Goal: Transaction & Acquisition: Obtain resource

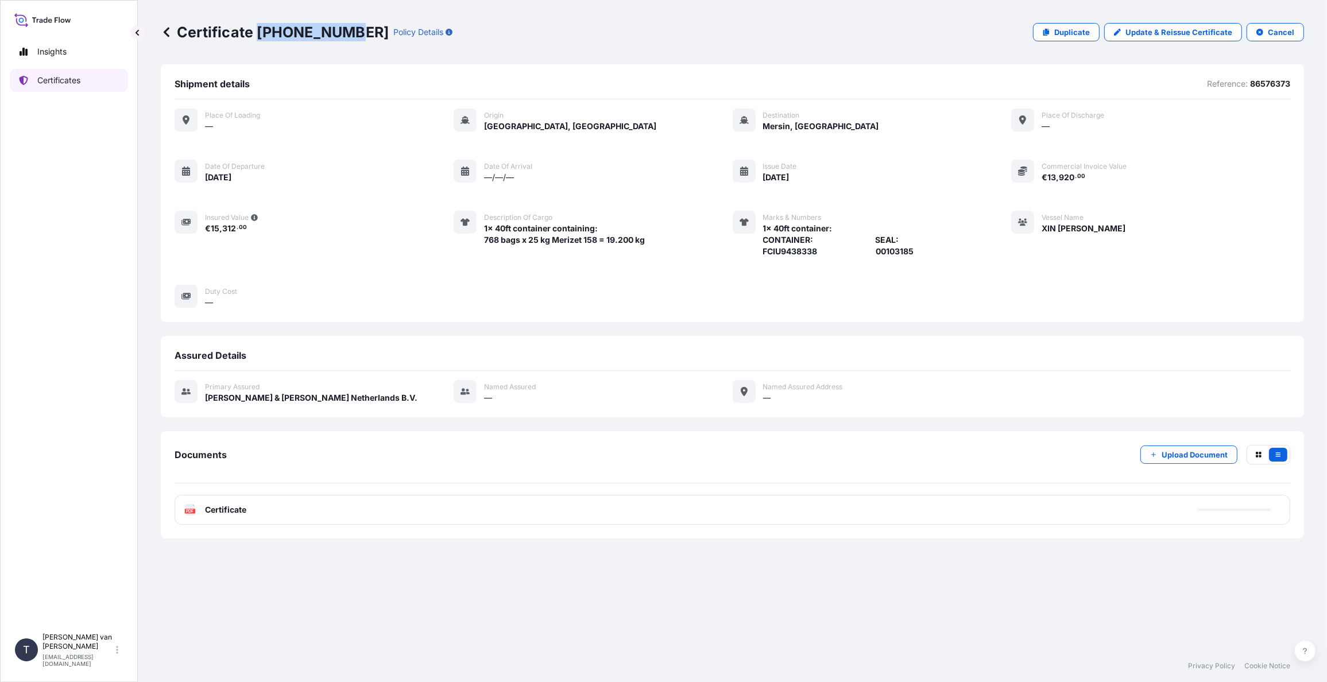
click at [85, 79] on link "Certificates" at bounding box center [69, 80] width 118 height 23
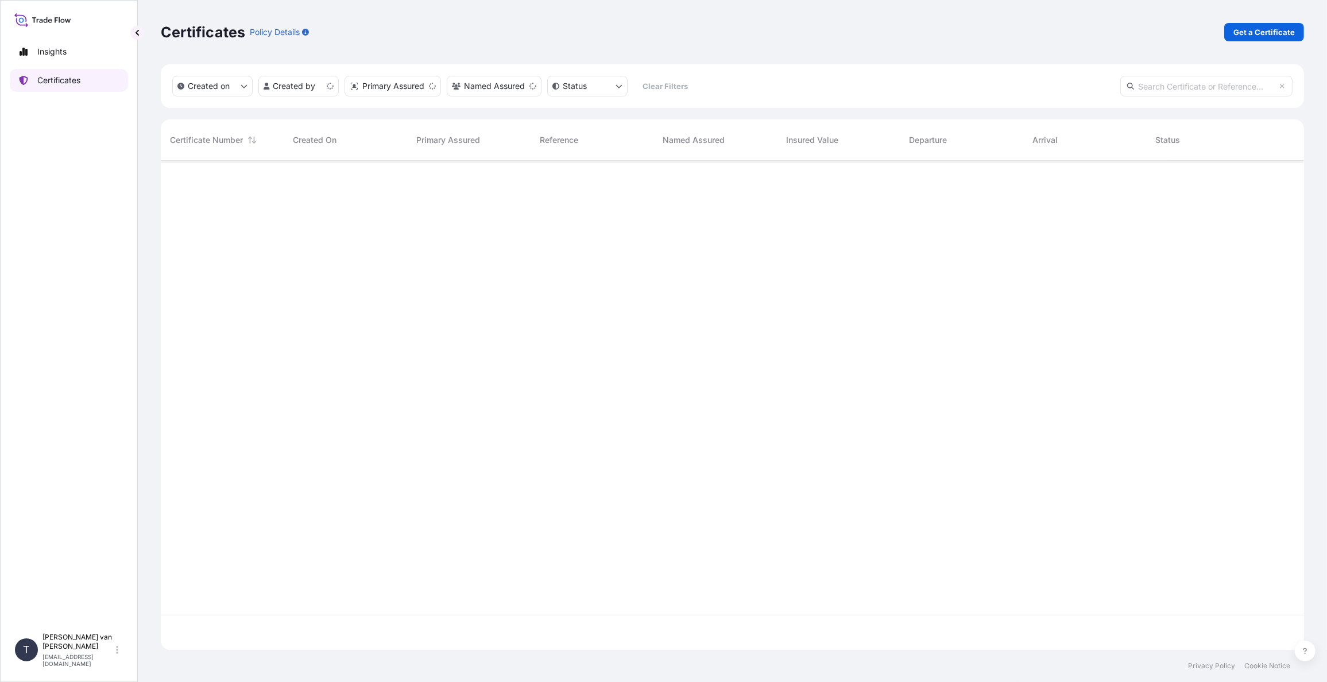
scroll to position [487, 1134]
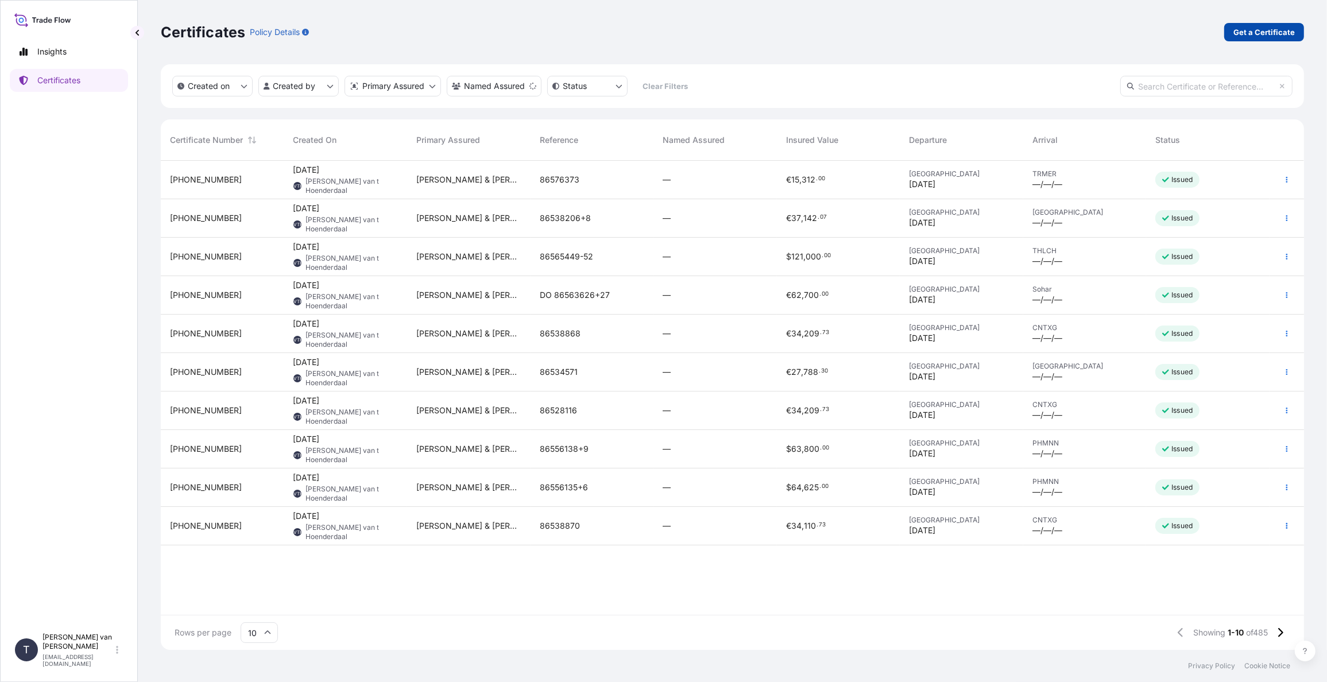
click at [1262, 36] on p "Get a Certificate" at bounding box center [1263, 31] width 61 height 11
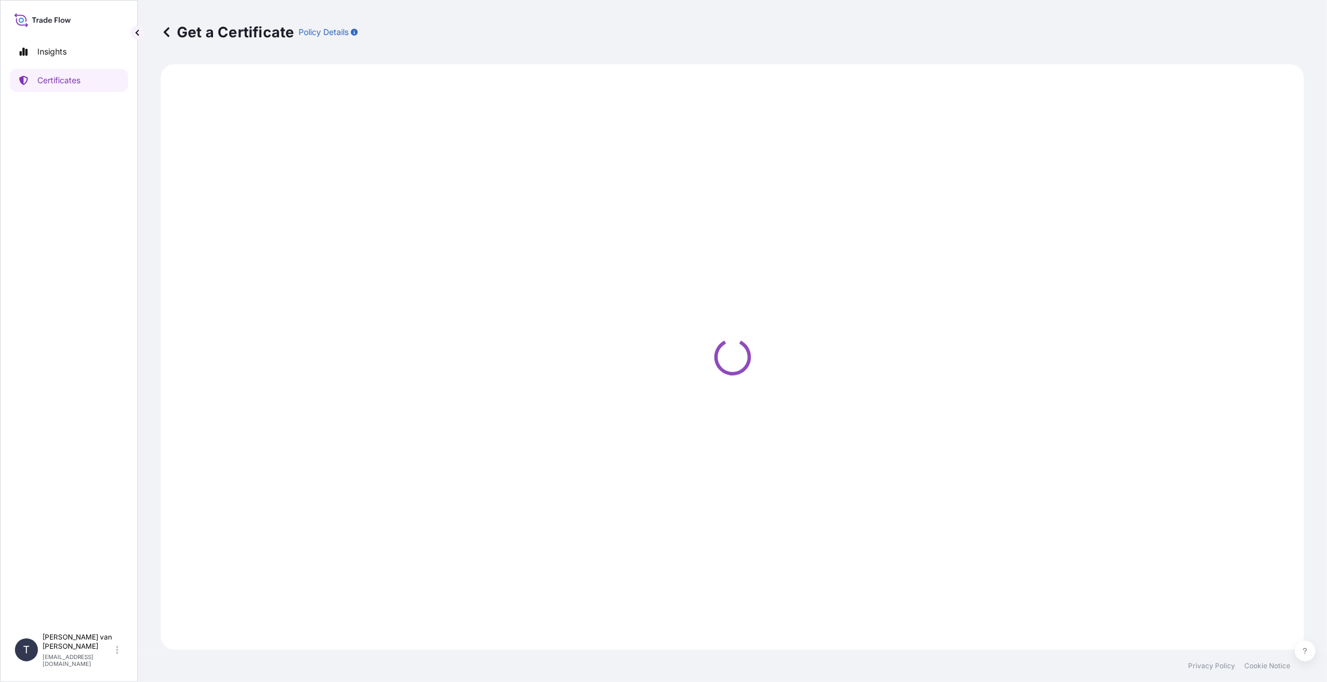
select select "Sea"
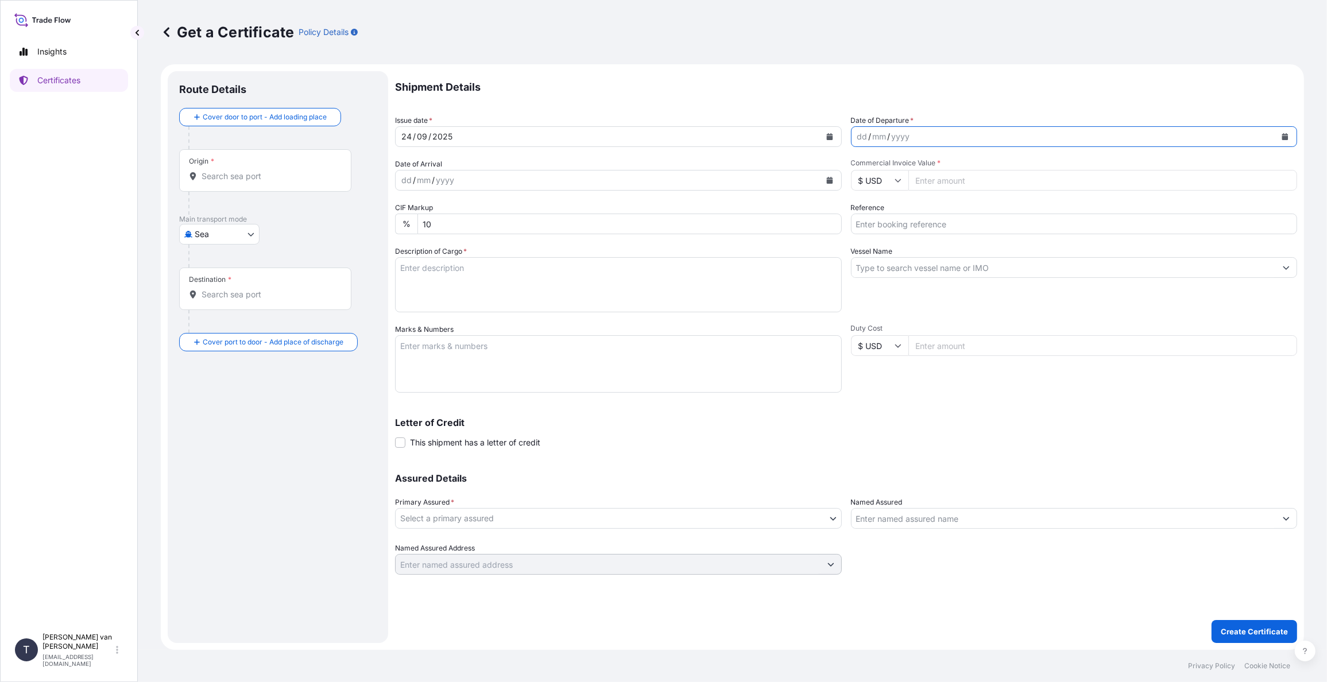
click at [1286, 131] on button "Calendar" at bounding box center [1284, 136] width 18 height 18
click at [1001, 231] on div "14" at bounding box center [1001, 233] width 21 height 21
click at [937, 180] on input "Commercial Invoice Value *" at bounding box center [1102, 180] width 389 height 21
click at [896, 179] on icon at bounding box center [897, 180] width 7 height 7
click at [930, 187] on input "Commercial Invoice Value *" at bounding box center [1102, 180] width 389 height 21
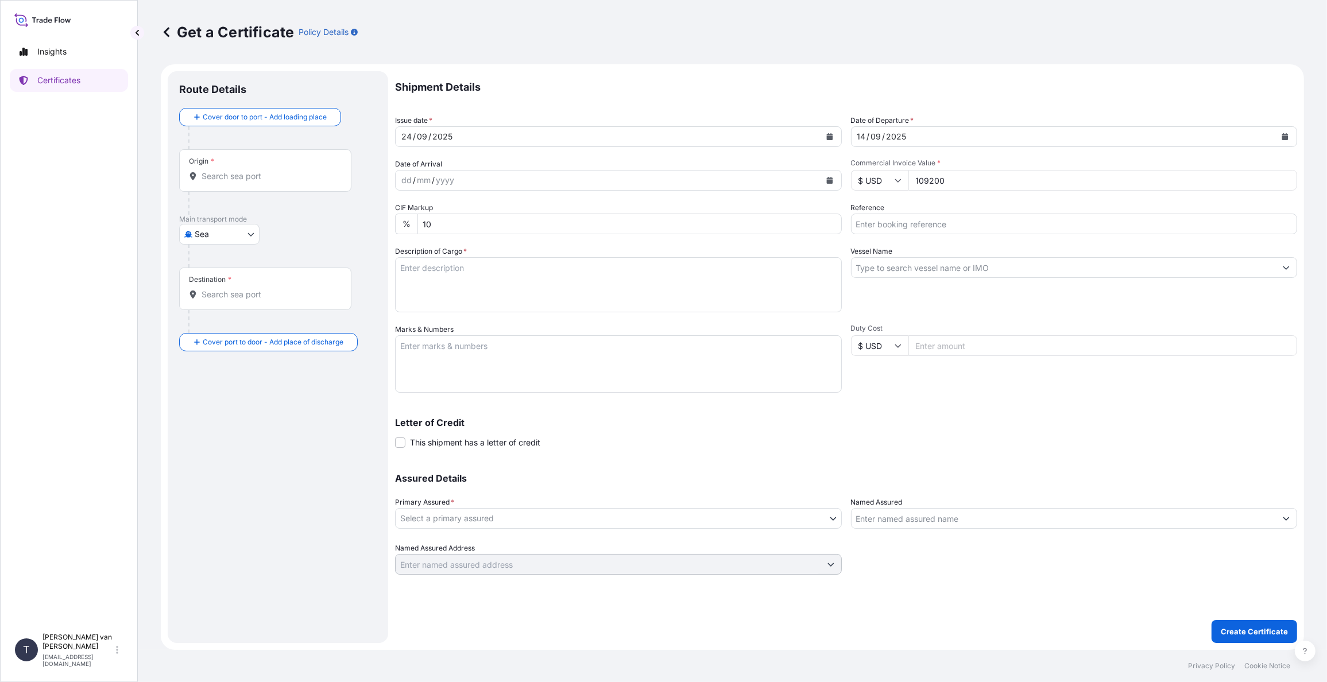
type input "109200"
click at [889, 228] on input "Reference" at bounding box center [1074, 224] width 447 height 21
type input "86564873-76"
click at [904, 267] on input "Vessel Name" at bounding box center [1063, 267] width 425 height 21
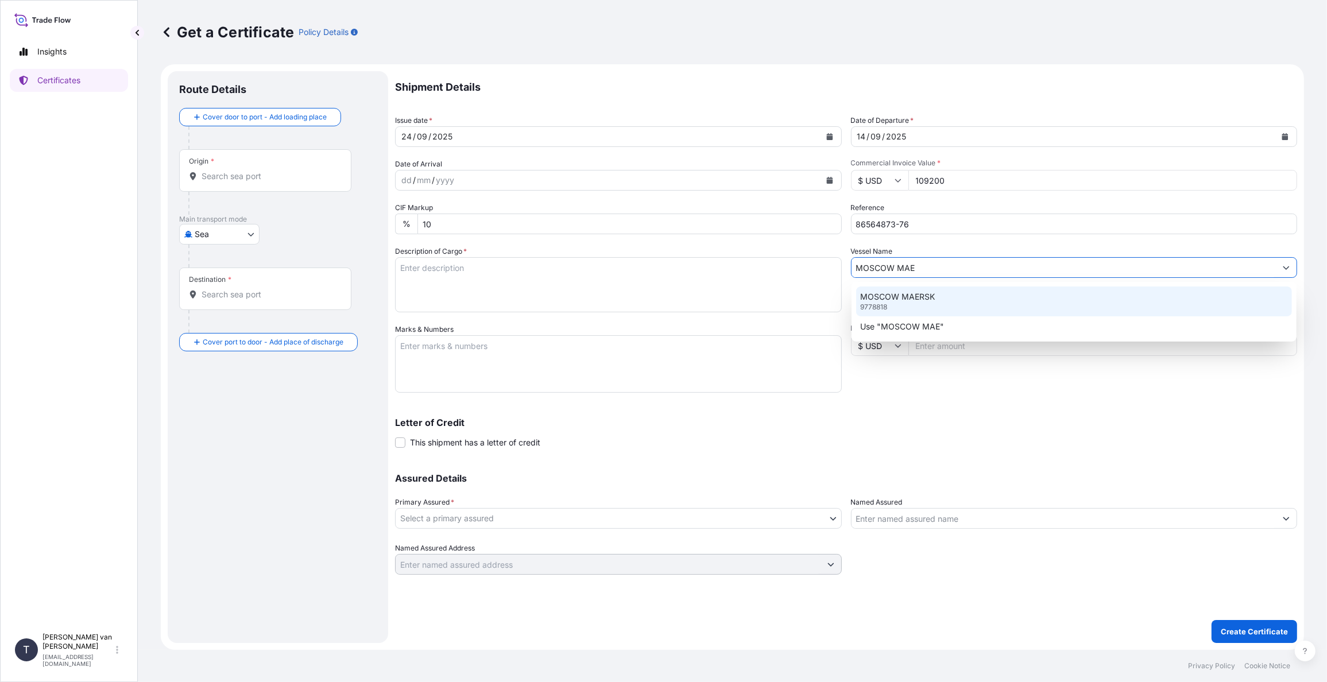
click at [887, 300] on p "MOSCOW MAERSK" at bounding box center [897, 296] width 75 height 11
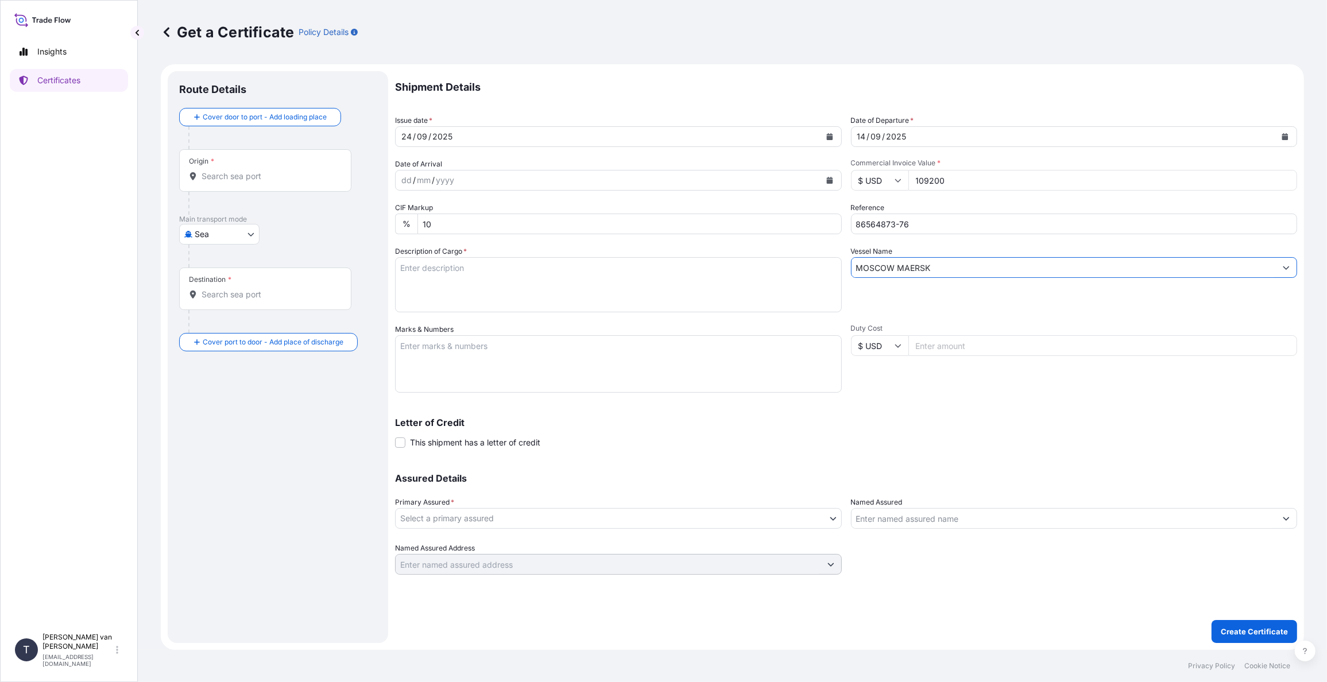
type input "MOSCOW MAERSK"
click at [428, 272] on textarea "Description of Cargo *" at bounding box center [618, 284] width 447 height 55
click at [424, 262] on textarea "4x 40ft container containing: 3.200 bags x 25 kg Merigel 341 = 80.000 kg" at bounding box center [618, 284] width 447 height 55
drag, startPoint x: 466, startPoint y: 266, endPoint x: 383, endPoint y: 266, distance: 82.1
click at [383, 266] on form "Route Details Cover door to port - Add loading place Place of loading Road / [G…" at bounding box center [732, 356] width 1143 height 585
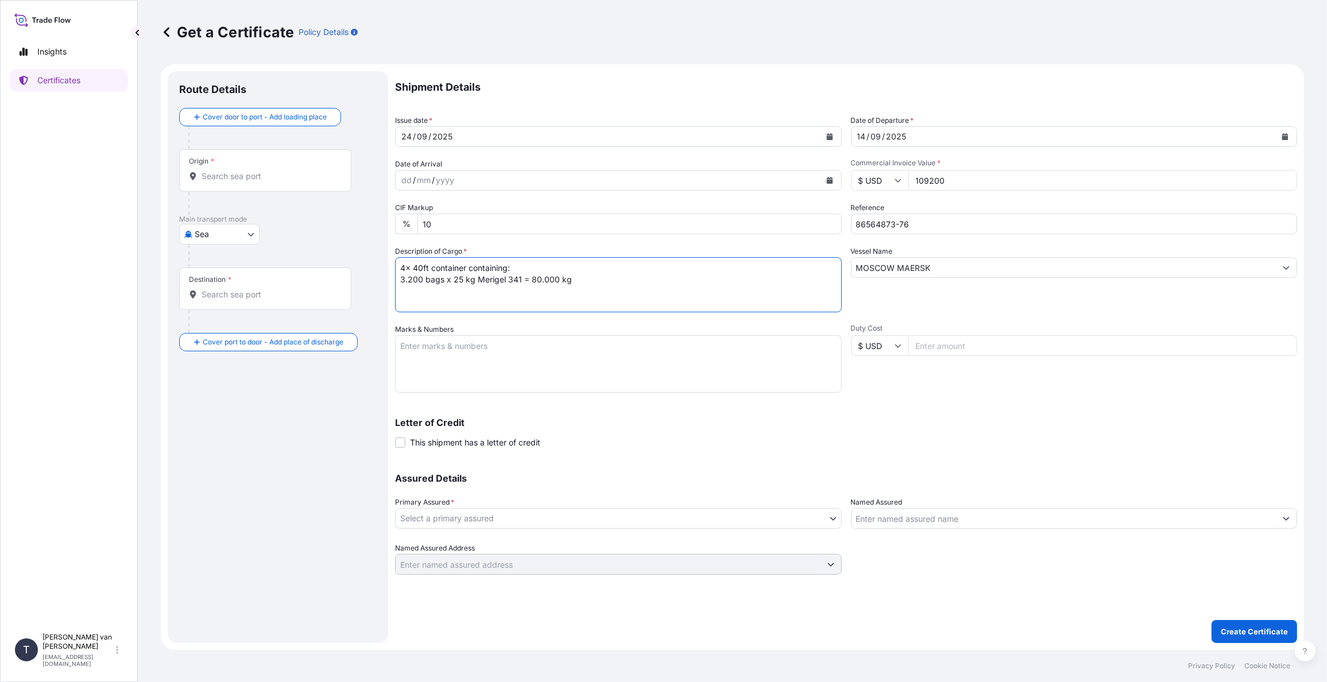
type textarea "4x 40ft container containing: 3.200 bags x 25 kg Merigel 341 = 80.000 kg"
click at [425, 348] on textarea "Marks & Numbers" at bounding box center [618, 363] width 447 height 57
paste textarea "4x 40ft container"
type textarea "4x 40ft container: CONTAINER: SEAL: HAMU4431166 00103158 HLBU1931764 00103157 H…"
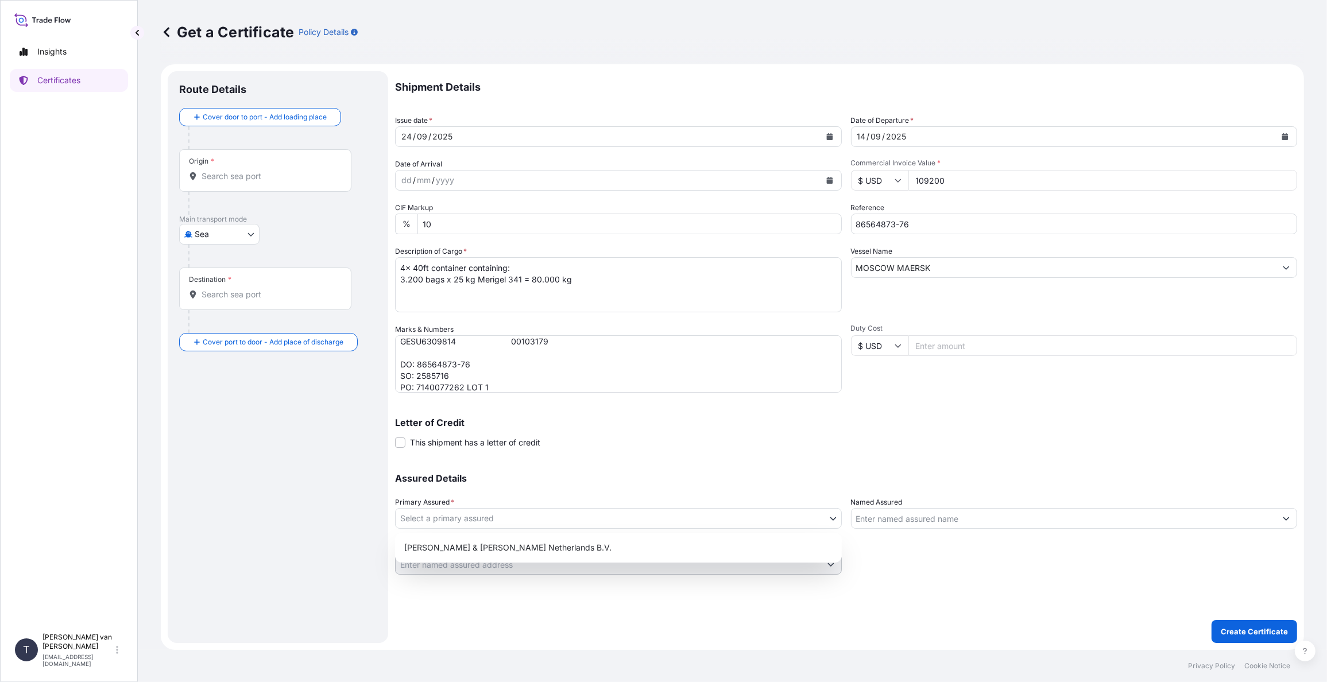
click at [511, 519] on body "Insights Certificates T [PERSON_NAME] van t Hoenderdaal [EMAIL_ADDRESS][DOMAIN_…" at bounding box center [663, 341] width 1327 height 682
click at [495, 550] on div "[PERSON_NAME] & [PERSON_NAME] Netherlands B.V." at bounding box center [618, 547] width 437 height 21
select select "31666"
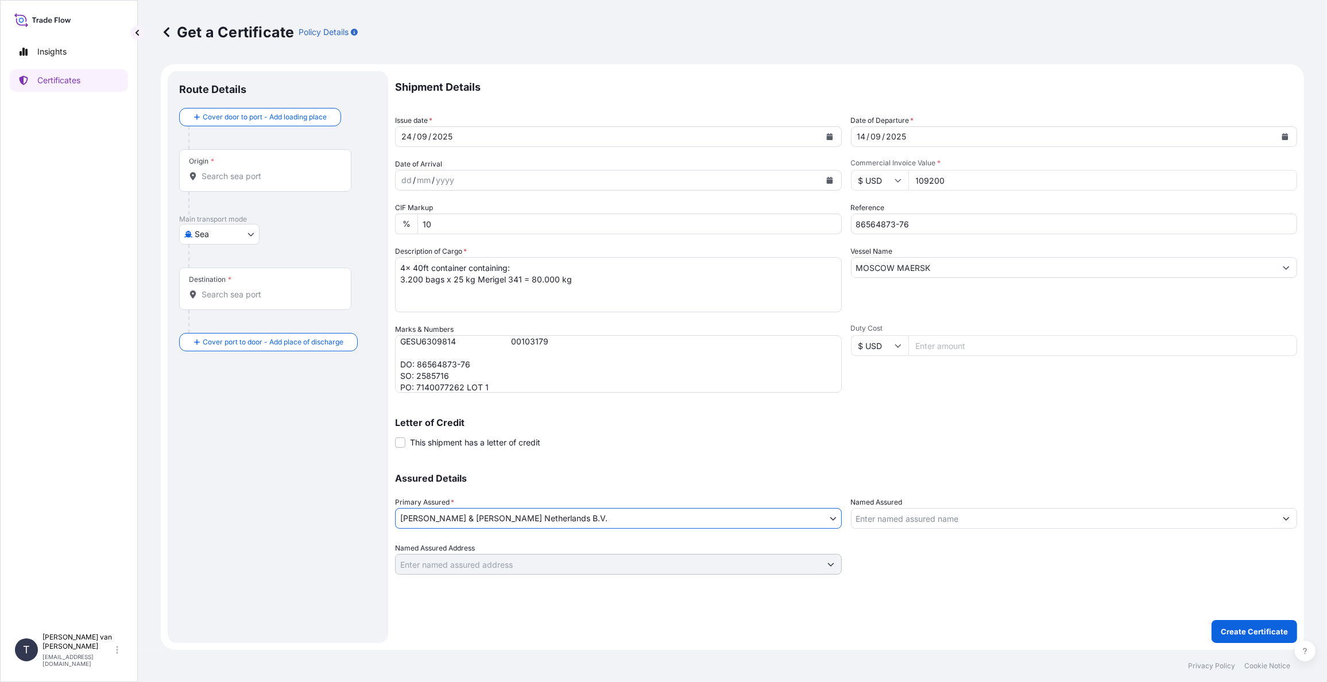
click at [233, 182] on div "Origin *" at bounding box center [265, 170] width 172 height 42
click at [233, 182] on input "Origin *" at bounding box center [268, 175] width 135 height 11
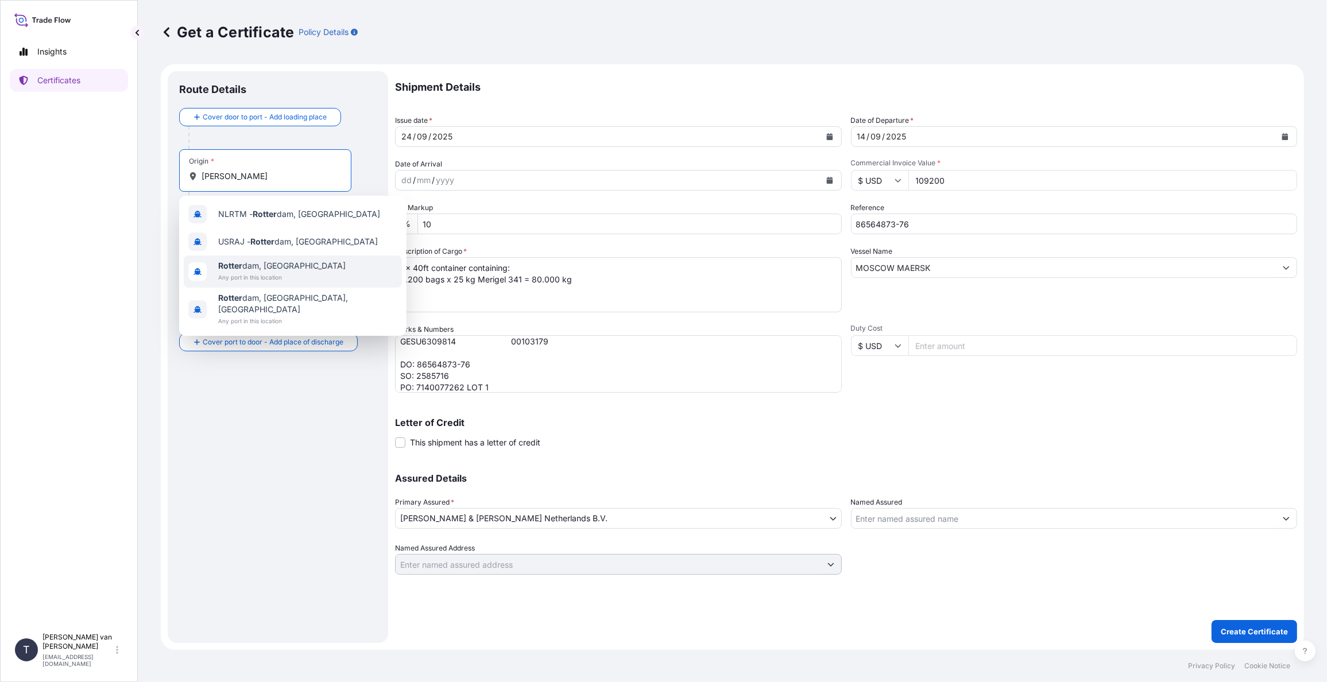
click at [251, 263] on span "[PERSON_NAME] dam, [GEOGRAPHIC_DATA]" at bounding box center [281, 265] width 127 height 11
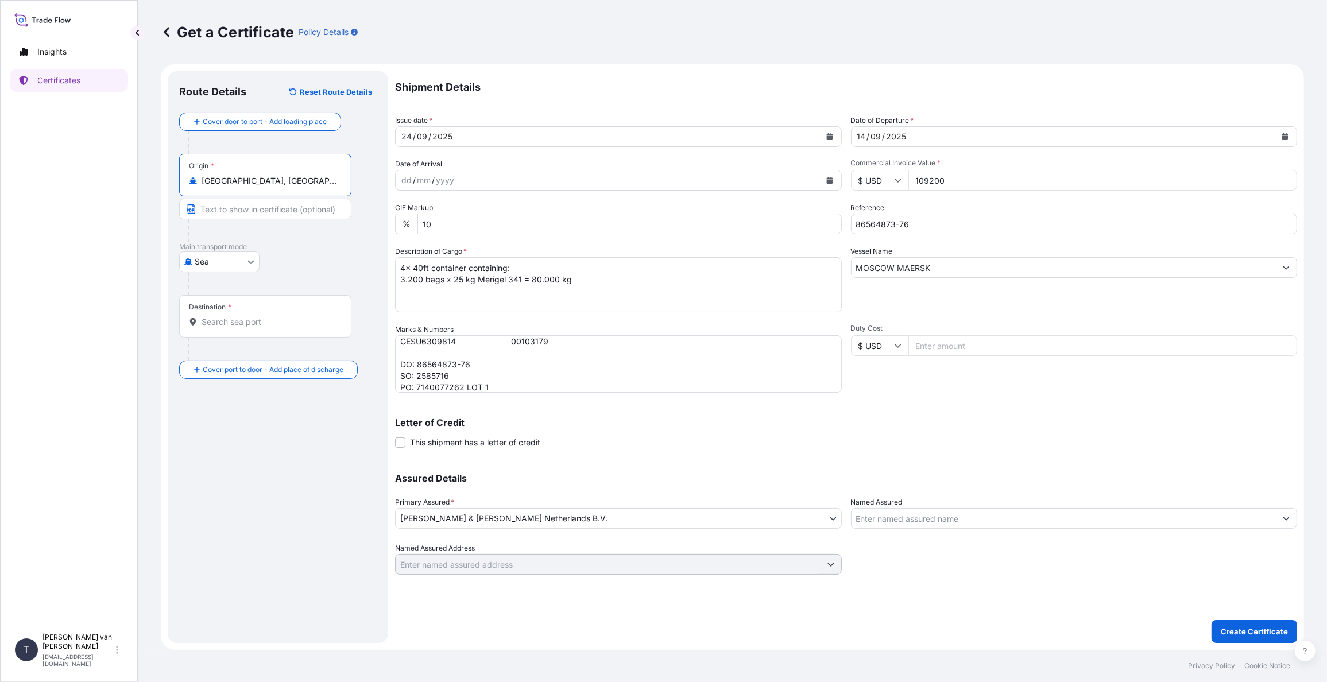
type input "[GEOGRAPHIC_DATA], [GEOGRAPHIC_DATA]"
click at [236, 315] on div "Destination *" at bounding box center [265, 316] width 172 height 42
click at [236, 316] on input "Destination *" at bounding box center [268, 321] width 135 height 11
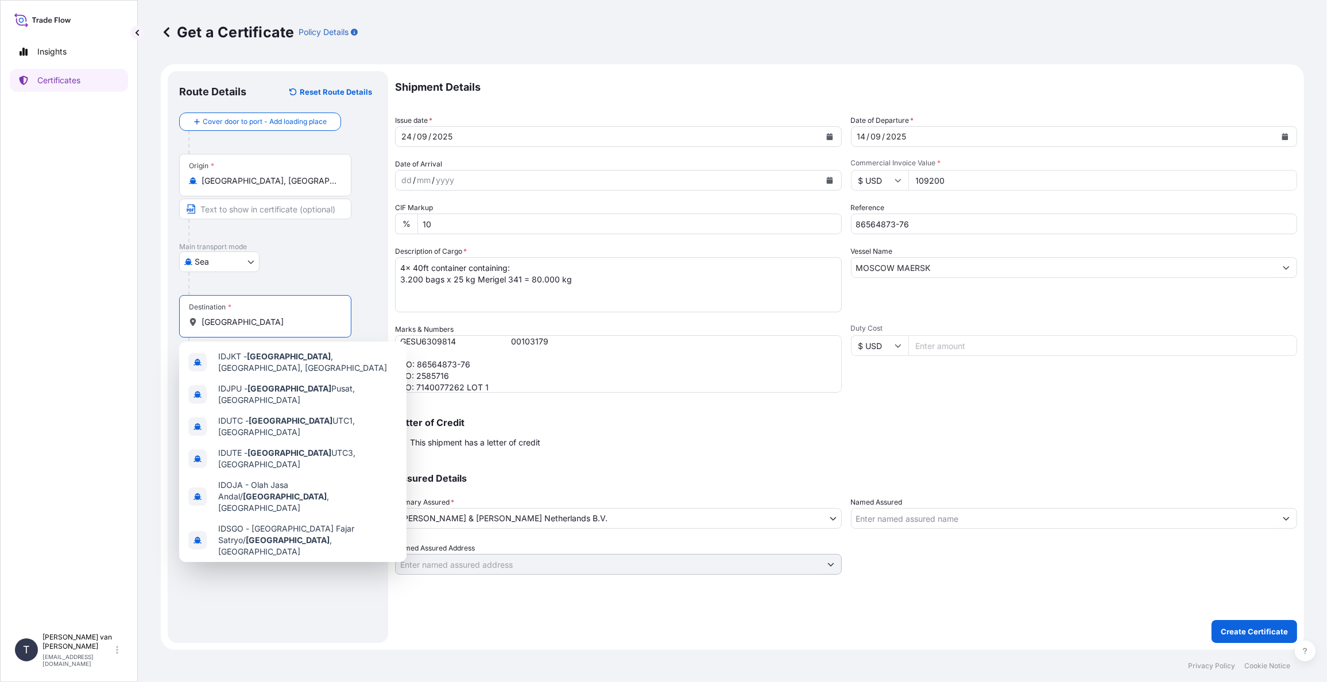
click at [292, 562] on div "[GEOGRAPHIC_DATA] , [GEOGRAPHIC_DATA] Any port in this location" at bounding box center [293, 578] width 218 height 32
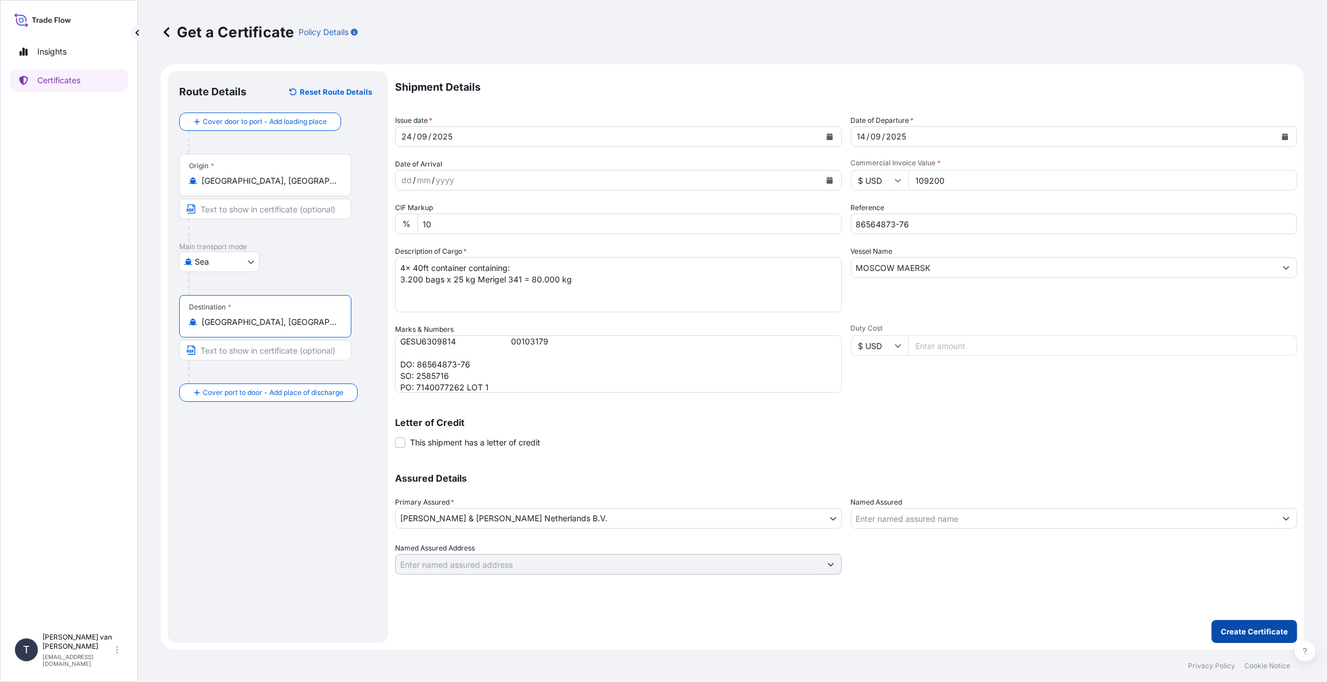
type input "[GEOGRAPHIC_DATA], [GEOGRAPHIC_DATA]"
click at [1247, 626] on p "Create Certificate" at bounding box center [1253, 631] width 67 height 11
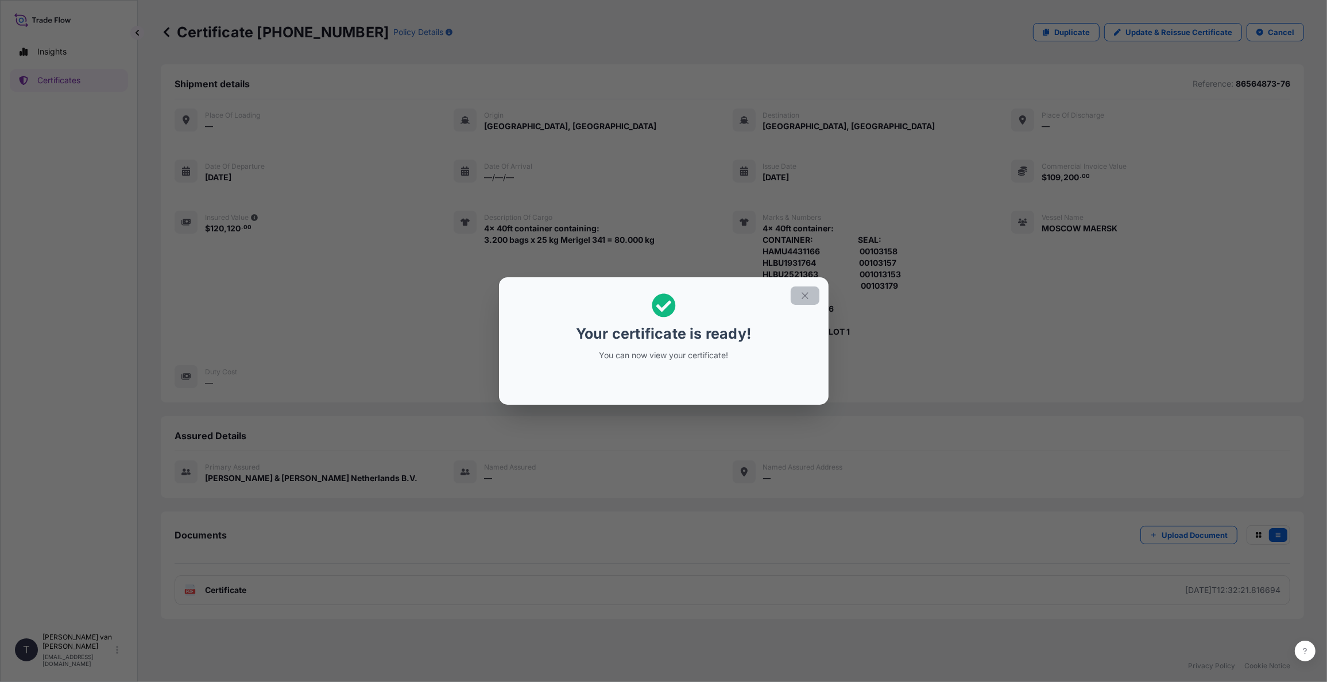
click at [806, 294] on icon "button" at bounding box center [805, 295] width 10 height 10
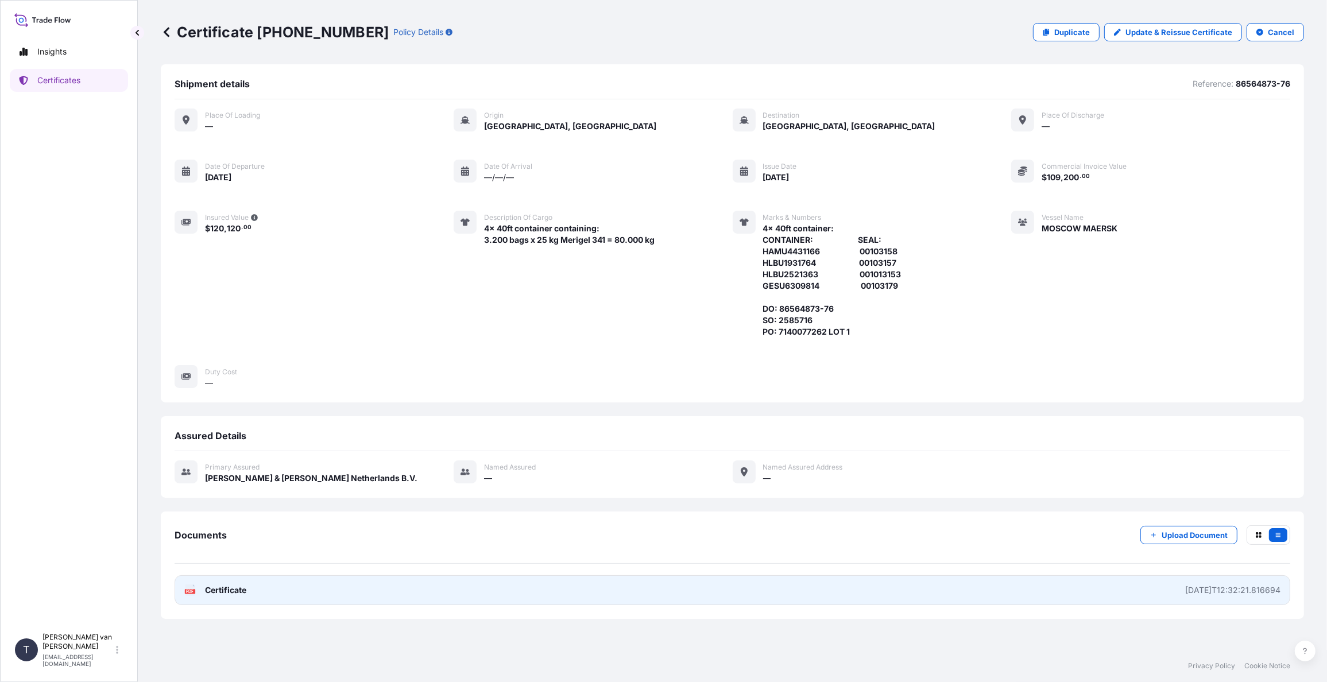
click at [229, 585] on span "Certificate" at bounding box center [225, 589] width 41 height 11
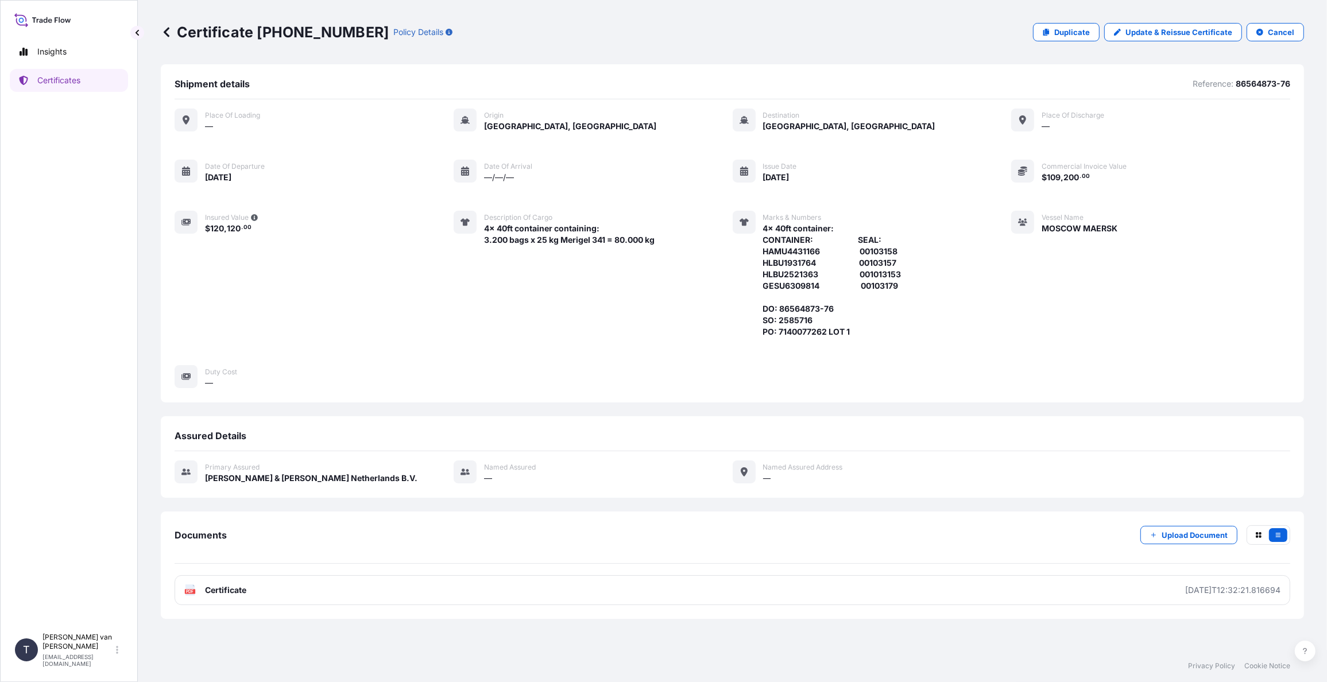
click at [330, 30] on p "Certificate [PHONE_NUMBER]" at bounding box center [275, 32] width 228 height 18
drag, startPoint x: 343, startPoint y: 29, endPoint x: 255, endPoint y: 30, distance: 88.4
click at [255, 30] on p "Certificate [PHONE_NUMBER]" at bounding box center [275, 32] width 228 height 18
copy p "[PHONE_NUMBER]"
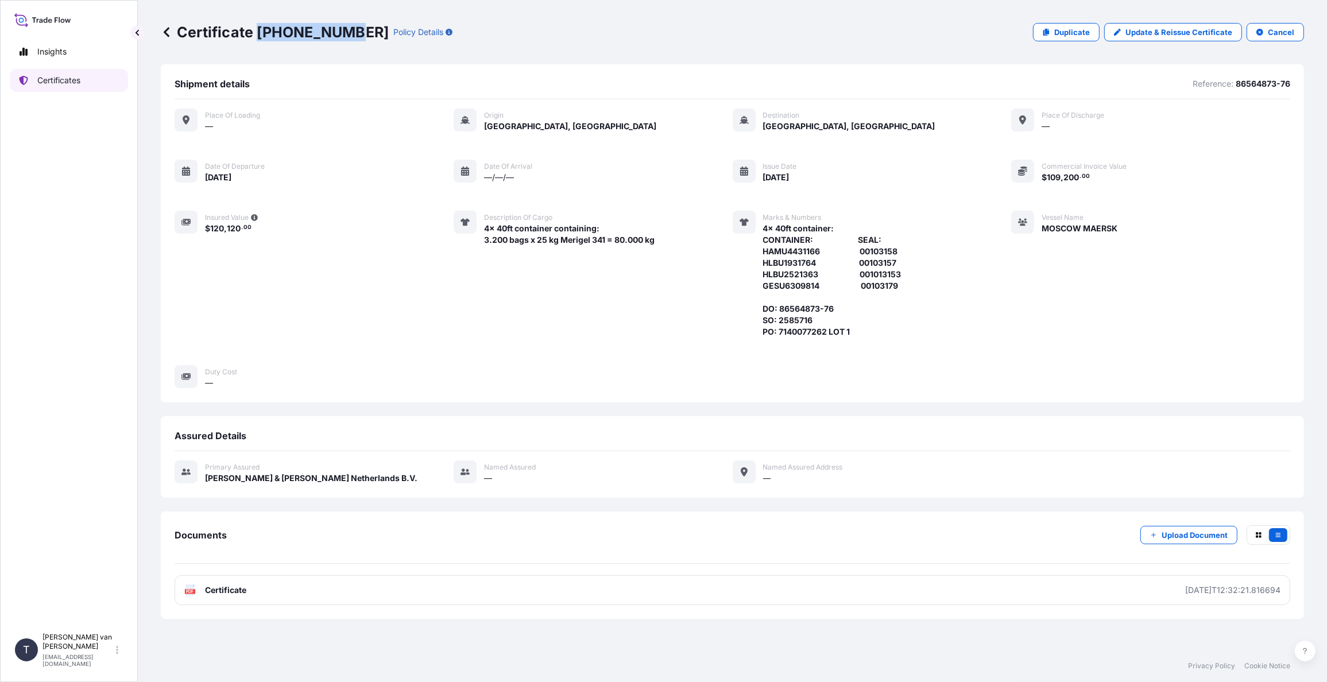
click at [84, 83] on link "Certificates" at bounding box center [69, 80] width 118 height 23
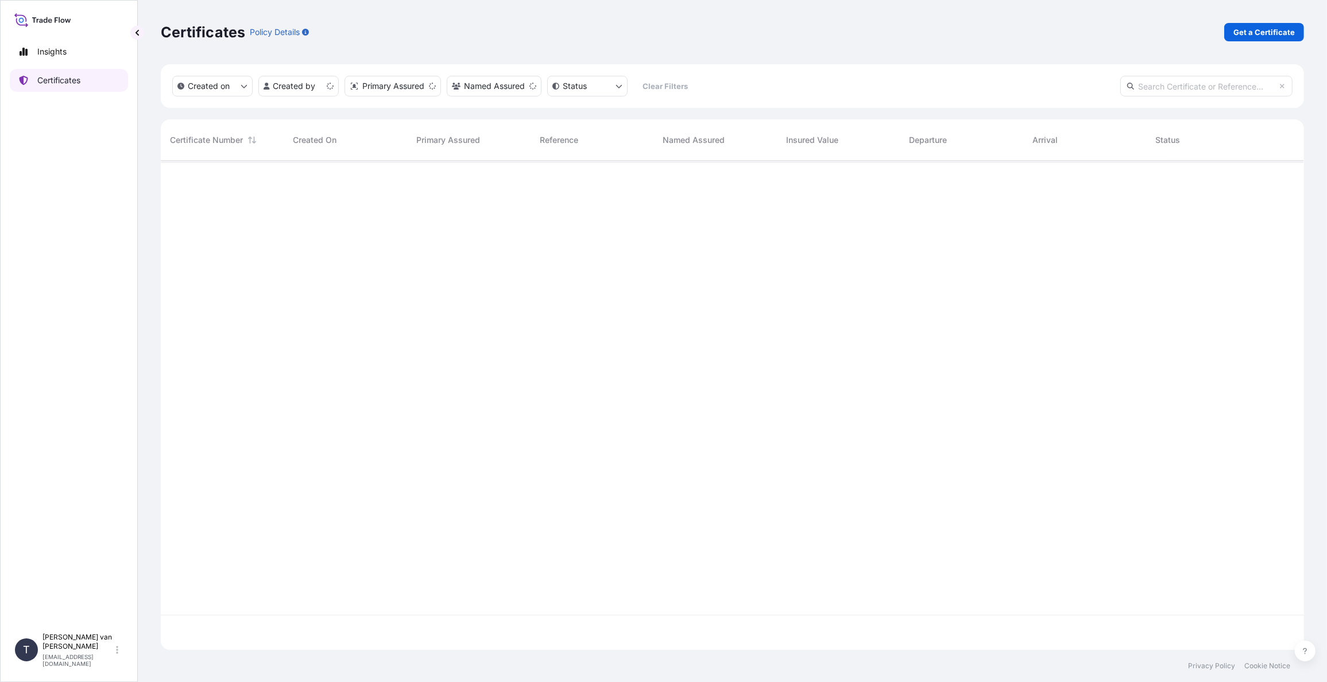
scroll to position [487, 1134]
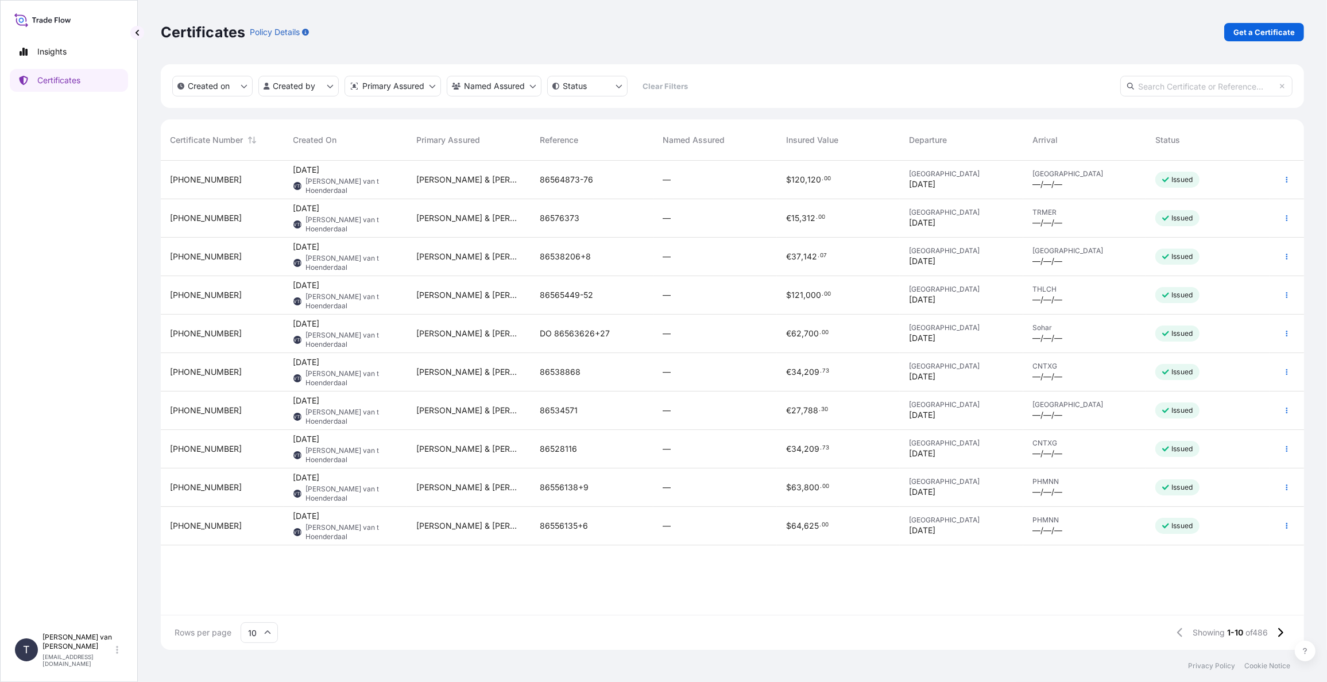
click at [1261, 46] on div "Certificates Policy Details Get a Certificate" at bounding box center [732, 32] width 1143 height 64
click at [1262, 40] on div "Get a Certificate" at bounding box center [1264, 32] width 80 height 18
click at [360, 180] on span "[DATE] TVTH [PERSON_NAME] van t Hoenderdaal" at bounding box center [345, 179] width 105 height 31
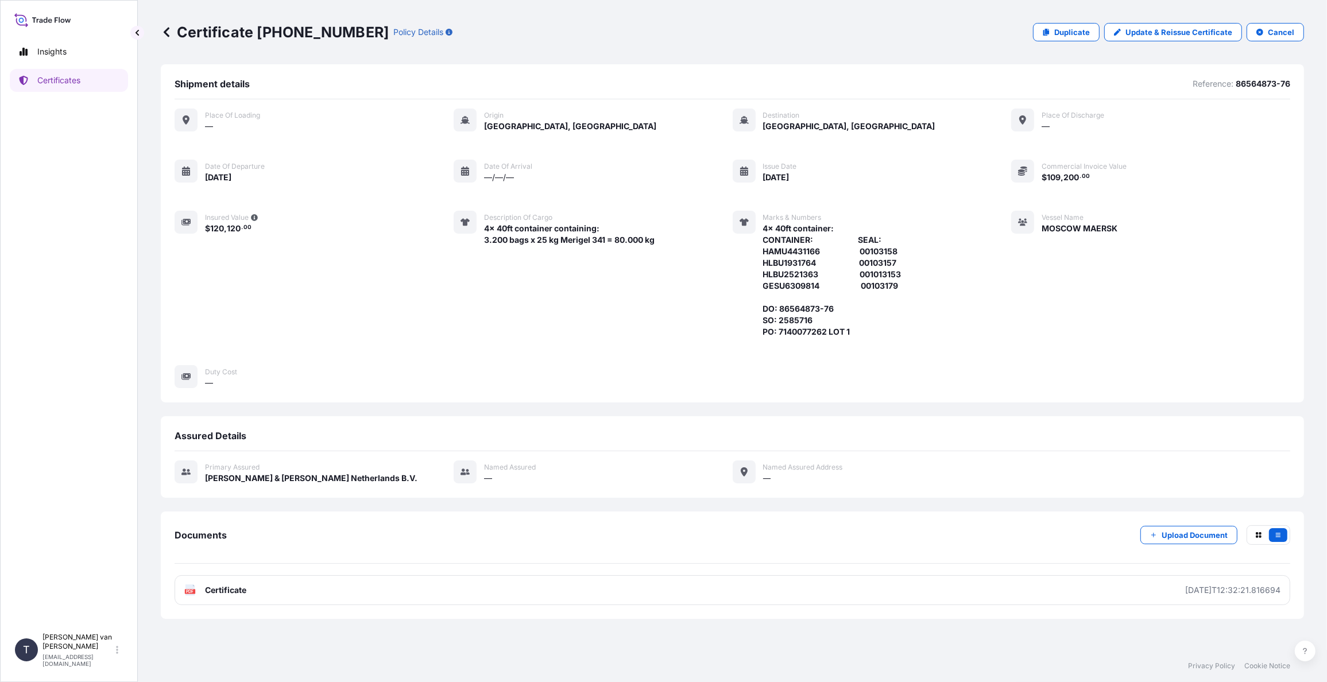
click at [231, 272] on div "Insured Value $ 120 , 120 . 00" at bounding box center [215, 274] width 83 height 127
